Goal: Information Seeking & Learning: Find specific fact

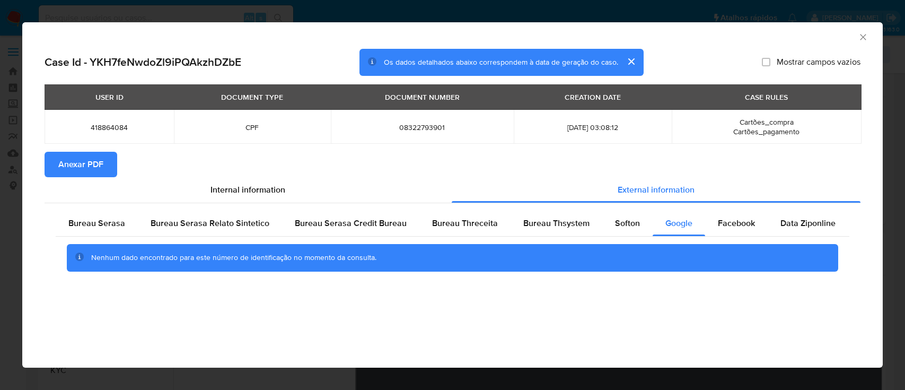
select select "10"
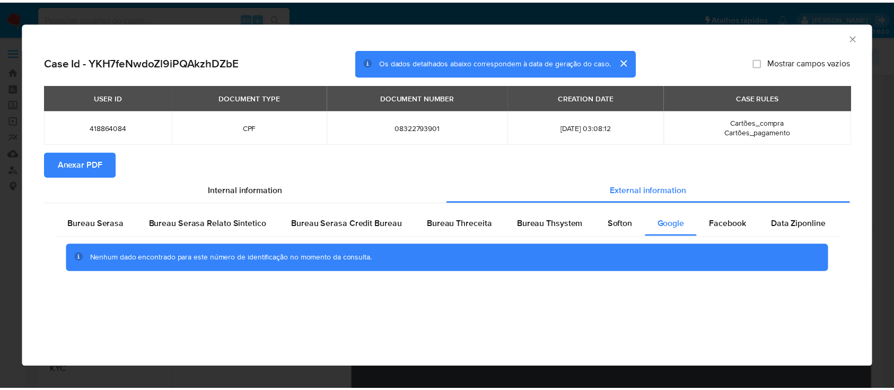
scroll to position [141, 0]
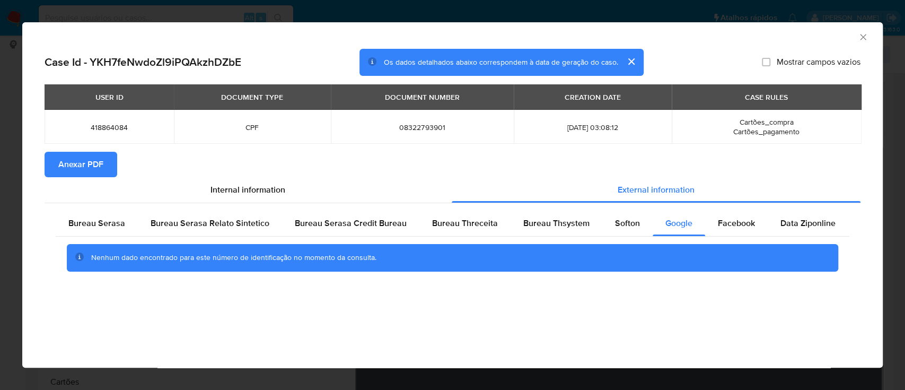
click at [865, 33] on icon "Fechar a janela" at bounding box center [863, 37] width 11 height 11
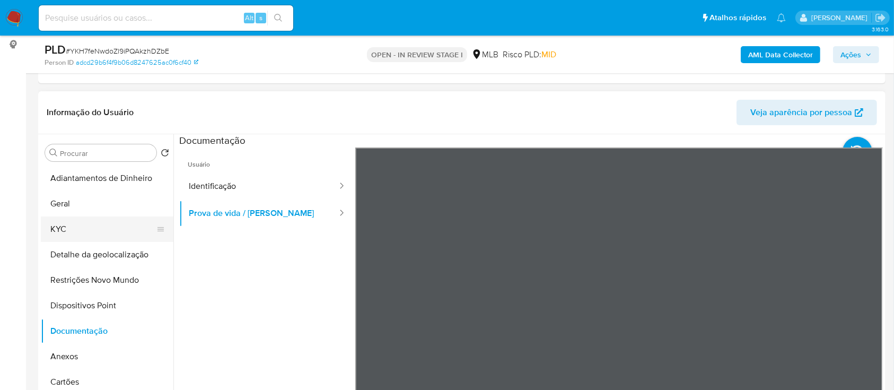
click at [89, 221] on button "KYC" at bounding box center [103, 228] width 124 height 25
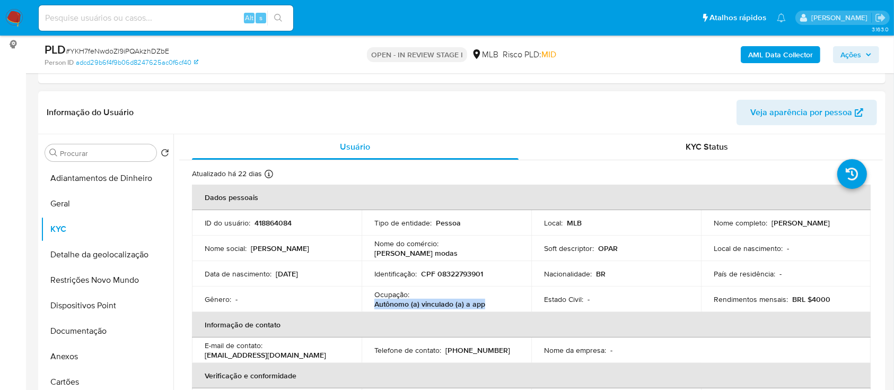
drag, startPoint x: 490, startPoint y: 301, endPoint x: 387, endPoint y: 304, distance: 102.9
click at [370, 304] on td "Ocupação : Autônomo (a) vinculado (a) a app" at bounding box center [447, 298] width 170 height 25
copy p "Autônomo (a) vinculado (a) a app"
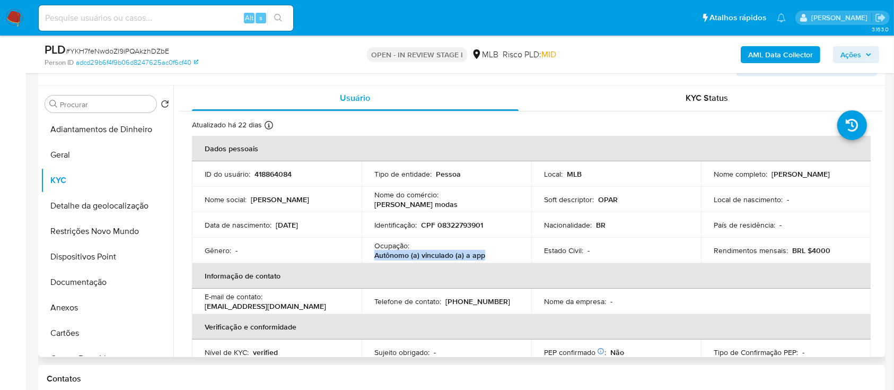
scroll to position [212, 0]
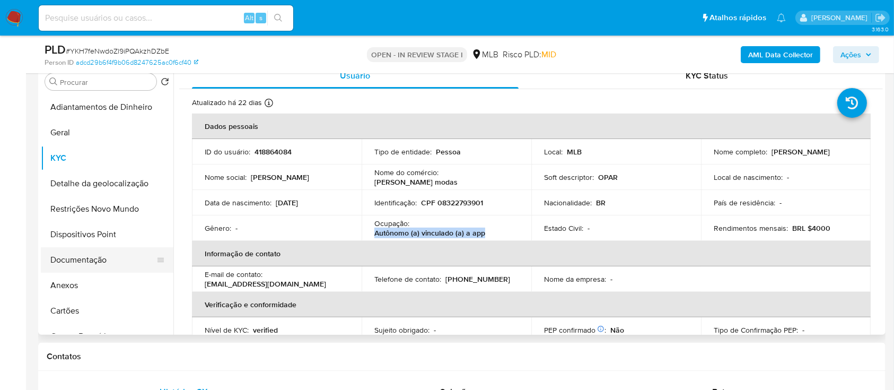
click at [98, 259] on button "Documentação" at bounding box center [103, 259] width 124 height 25
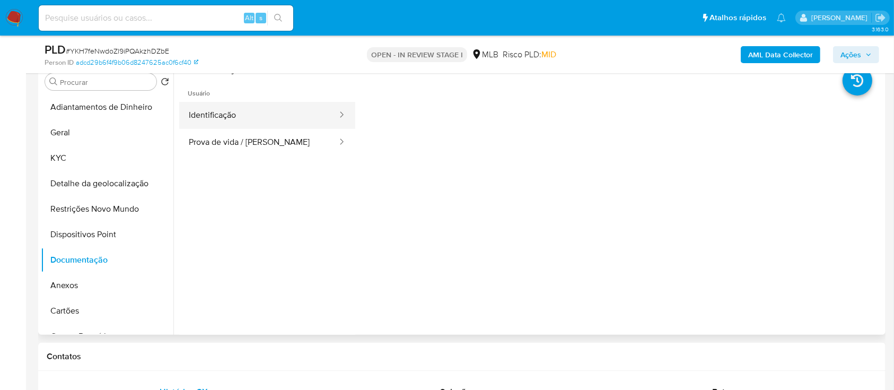
click at [259, 107] on button "Identificação" at bounding box center [258, 115] width 159 height 27
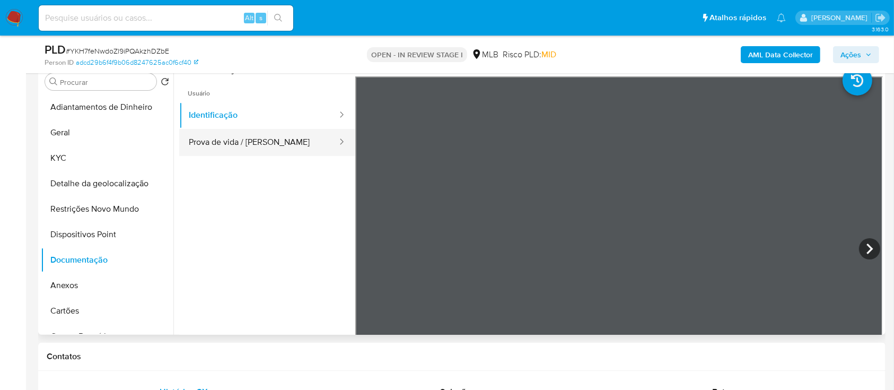
click at [259, 138] on button "Prova de vida / Selfie" at bounding box center [258, 142] width 159 height 27
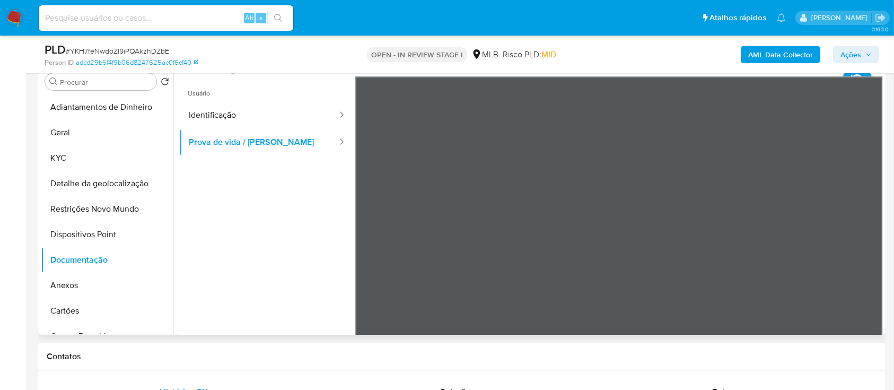
click at [212, 259] on ul "Usuário Identificação Prova de vida / Selfie" at bounding box center [267, 228] width 176 height 305
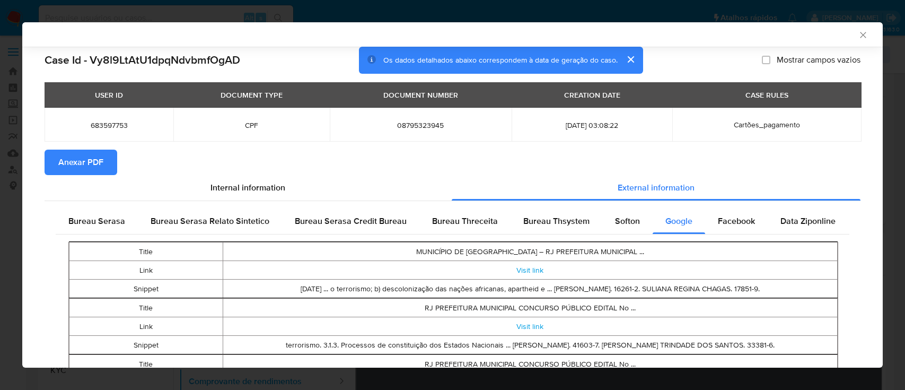
select select "10"
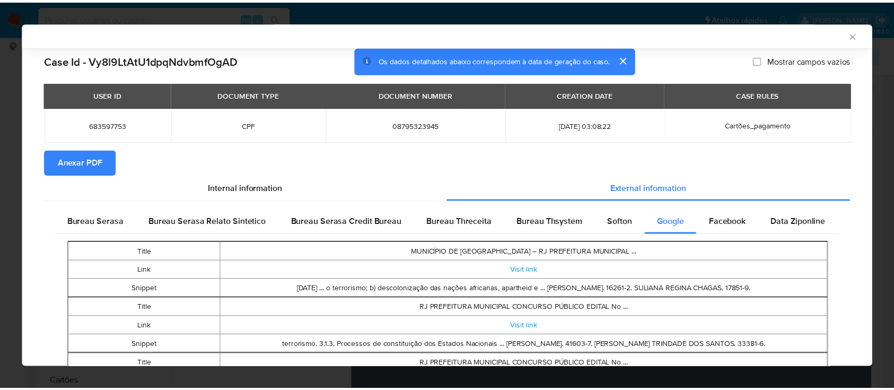
scroll to position [248, 0]
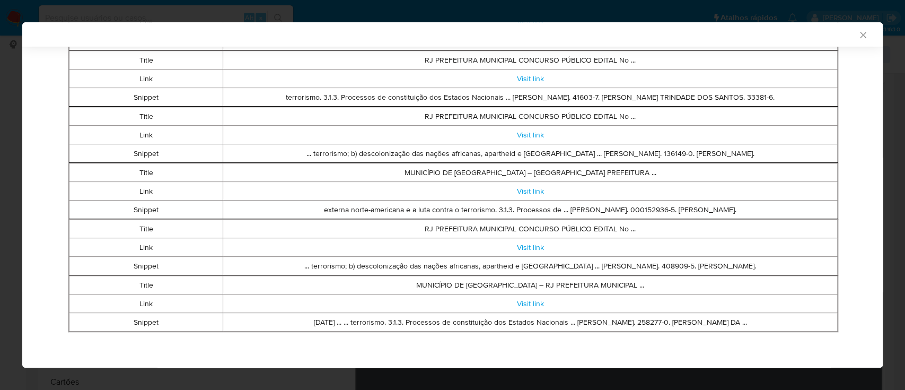
click at [858, 37] on icon "Fechar a janela" at bounding box center [863, 35] width 11 height 11
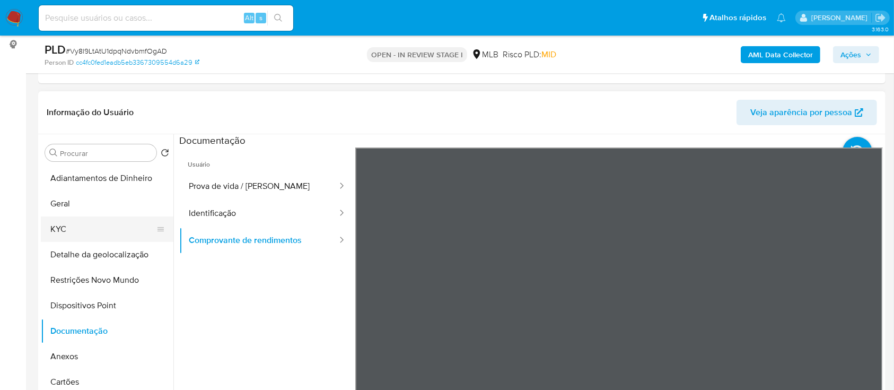
click at [84, 231] on button "KYC" at bounding box center [103, 228] width 124 height 25
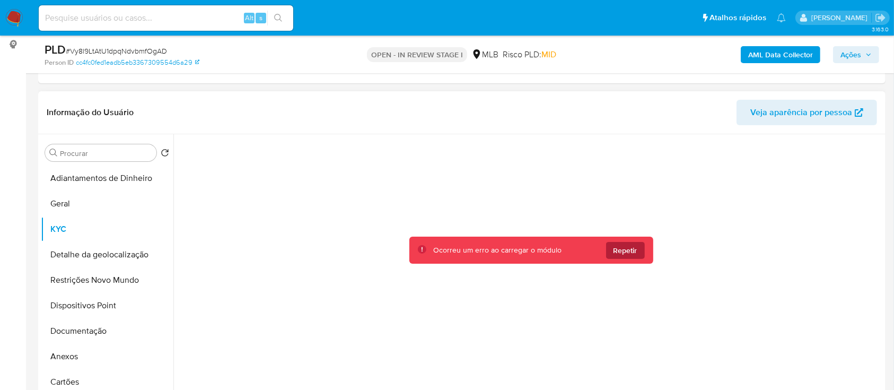
click at [621, 247] on span "Repetir" at bounding box center [625, 250] width 24 height 17
click at [625, 252] on span "Repetir" at bounding box center [625, 250] width 24 height 17
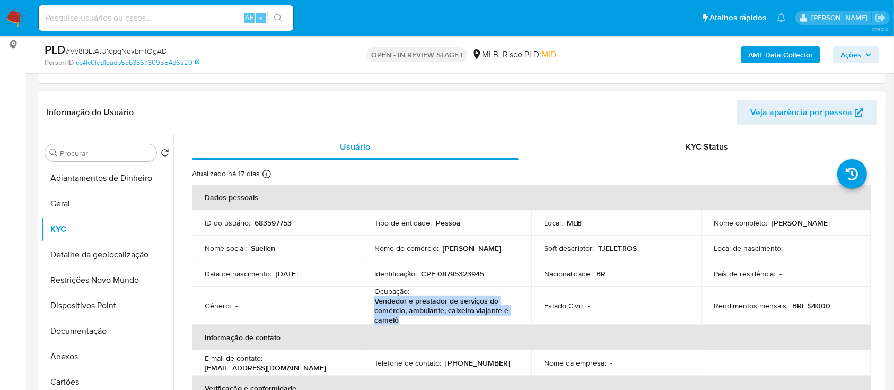
drag, startPoint x: 407, startPoint y: 320, endPoint x: 370, endPoint y: 303, distance: 40.6
click at [370, 303] on td "Ocupação : Vendedor e prestador de serviços do comércio, ambulante, caixeiro-vi…" at bounding box center [447, 305] width 170 height 38
copy p "Vendedor e prestador de serviços do comércio, ambulante, caixeiro-viajante e ca…"
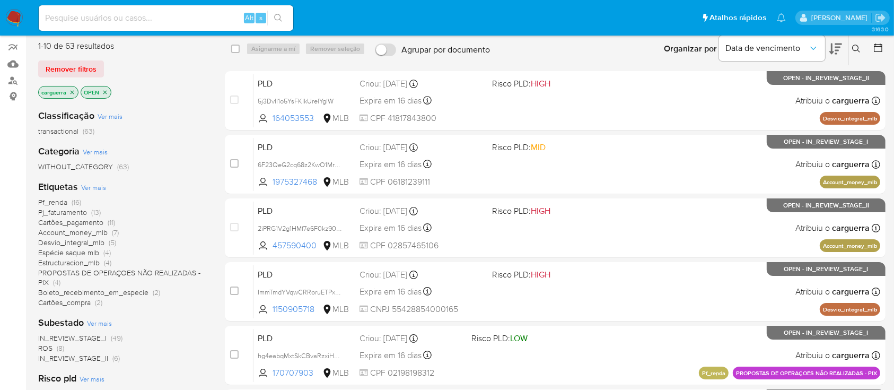
scroll to position [71, 0]
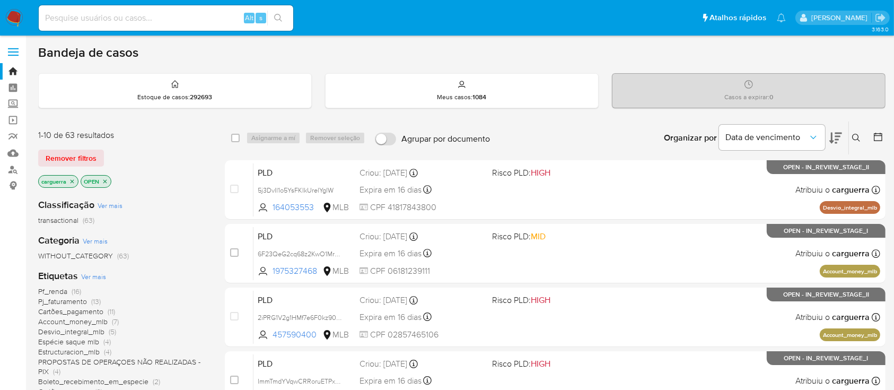
scroll to position [71, 0]
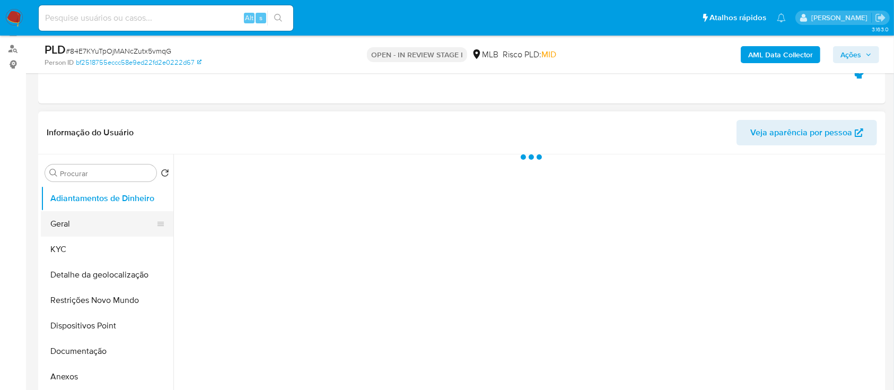
scroll to position [141, 0]
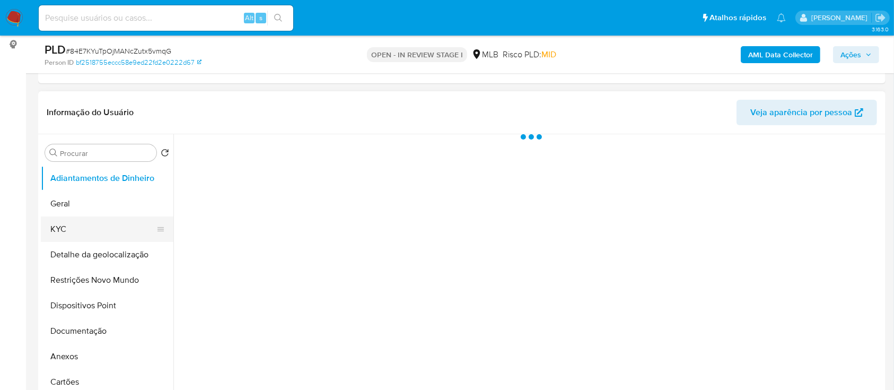
select select "10"
click at [74, 229] on button "KYC" at bounding box center [103, 228] width 124 height 25
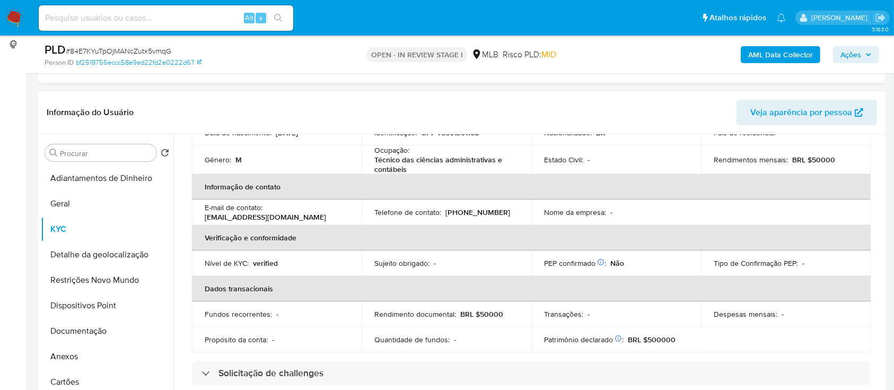
scroll to position [71, 0]
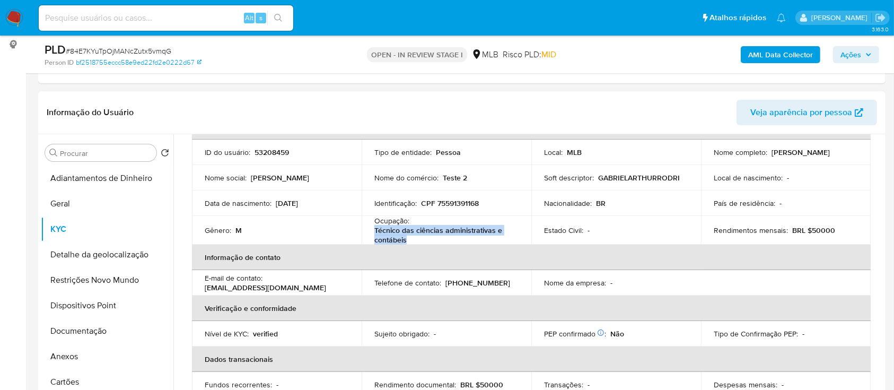
drag, startPoint x: 400, startPoint y: 239, endPoint x: 380, endPoint y: 232, distance: 21.1
click at [374, 232] on p "Técnico das ciências administrativas e contábeis" at bounding box center [444, 234] width 140 height 19
copy p "Técnico das ciências administrativas e contábeis"
